Goal: Task Accomplishment & Management: Manage account settings

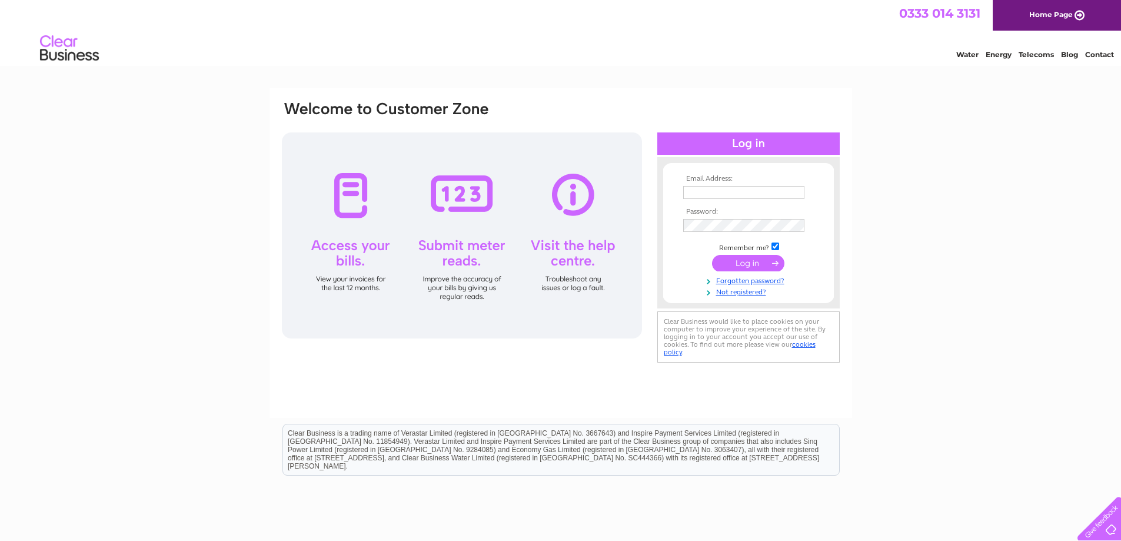
type input "matthew@ramsayladders.co.uk"
click at [733, 271] on input "submit" at bounding box center [748, 263] width 72 height 16
click at [738, 262] on input "submit" at bounding box center [748, 263] width 72 height 16
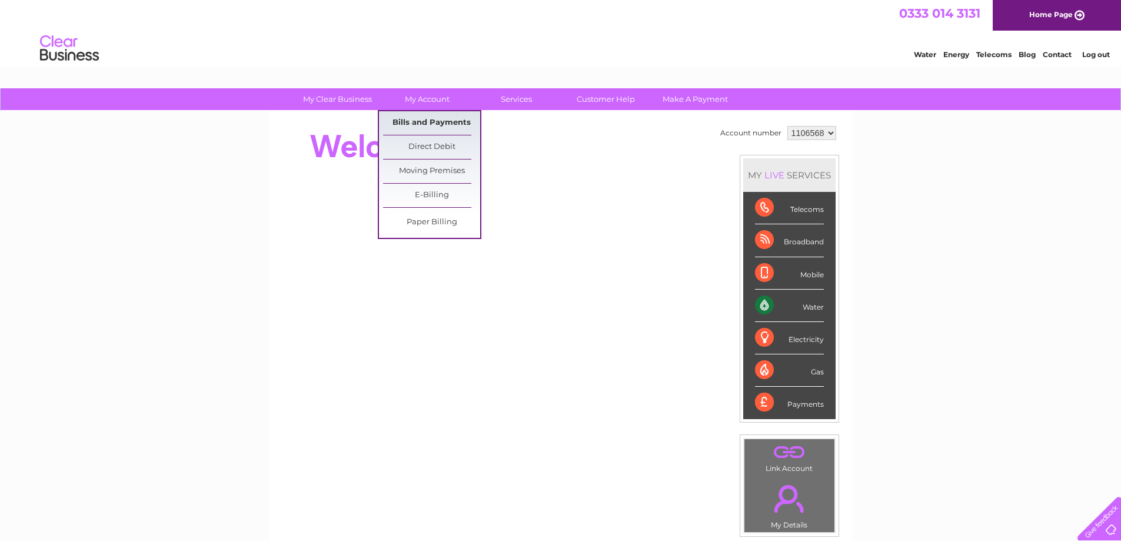
click at [422, 121] on link "Bills and Payments" at bounding box center [431, 123] width 97 height 24
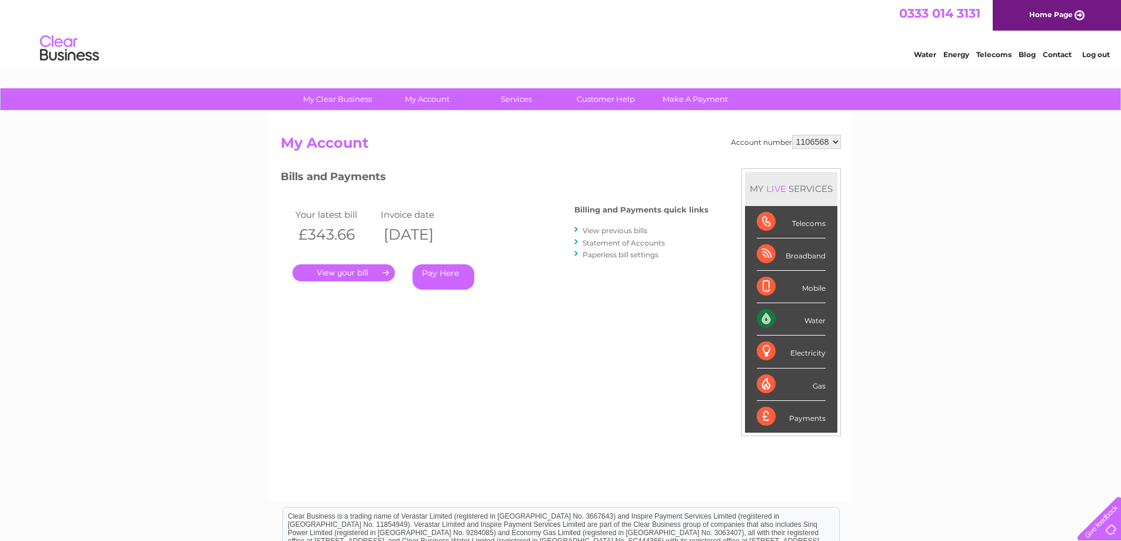
click at [342, 272] on link "." at bounding box center [343, 272] width 102 height 17
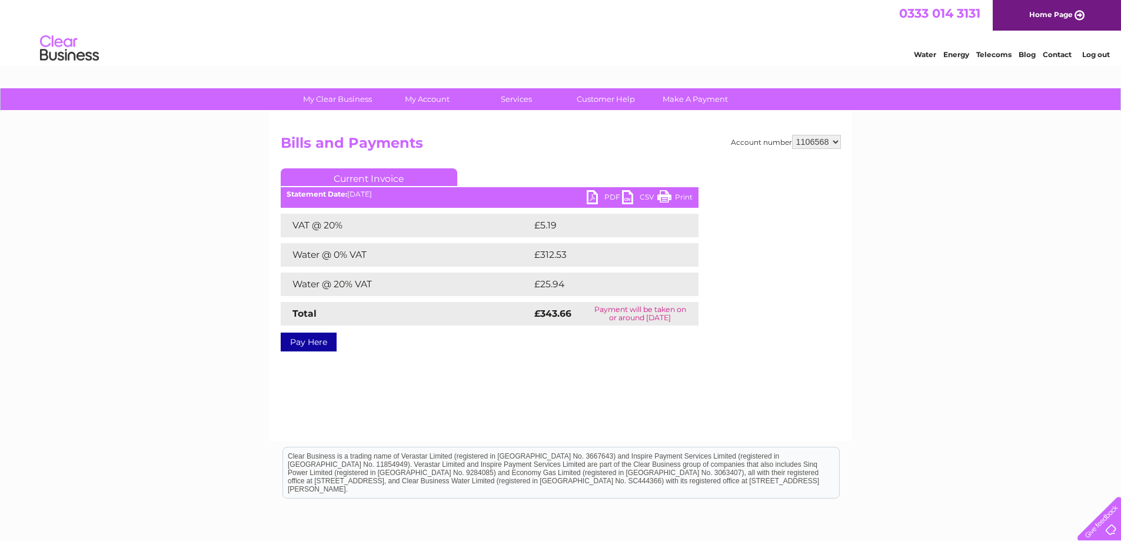
click at [590, 193] on link "PDF" at bounding box center [604, 198] width 35 height 17
